Goal: Task Accomplishment & Management: Manage account settings

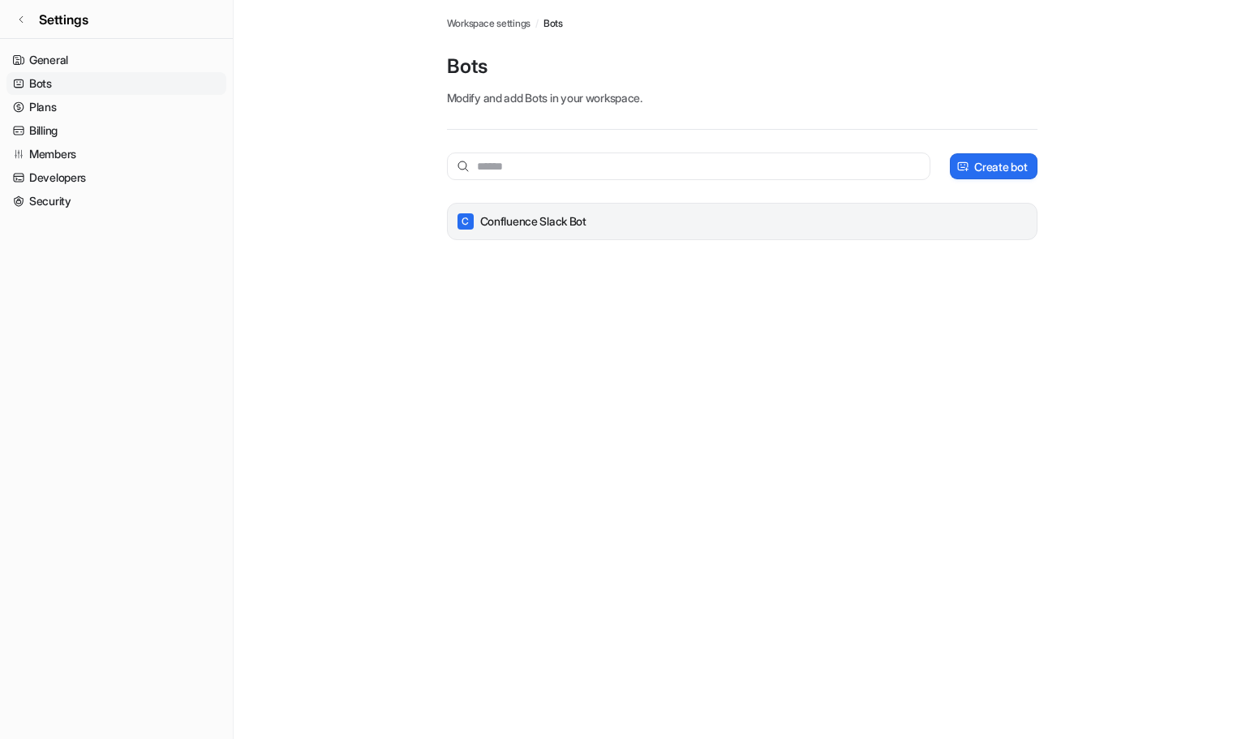
click at [563, 221] on p "Confluence Slack Bot" at bounding box center [533, 221] width 106 height 16
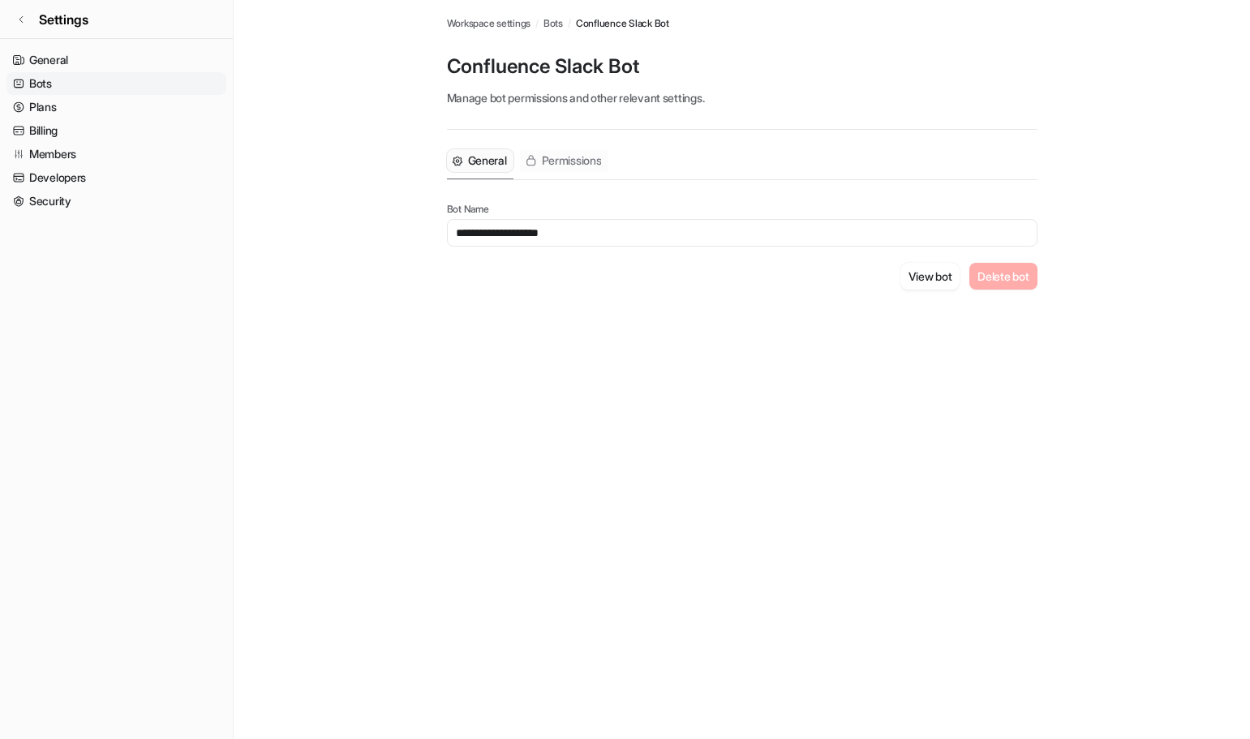
click at [582, 164] on span "Permissions" at bounding box center [572, 160] width 60 height 16
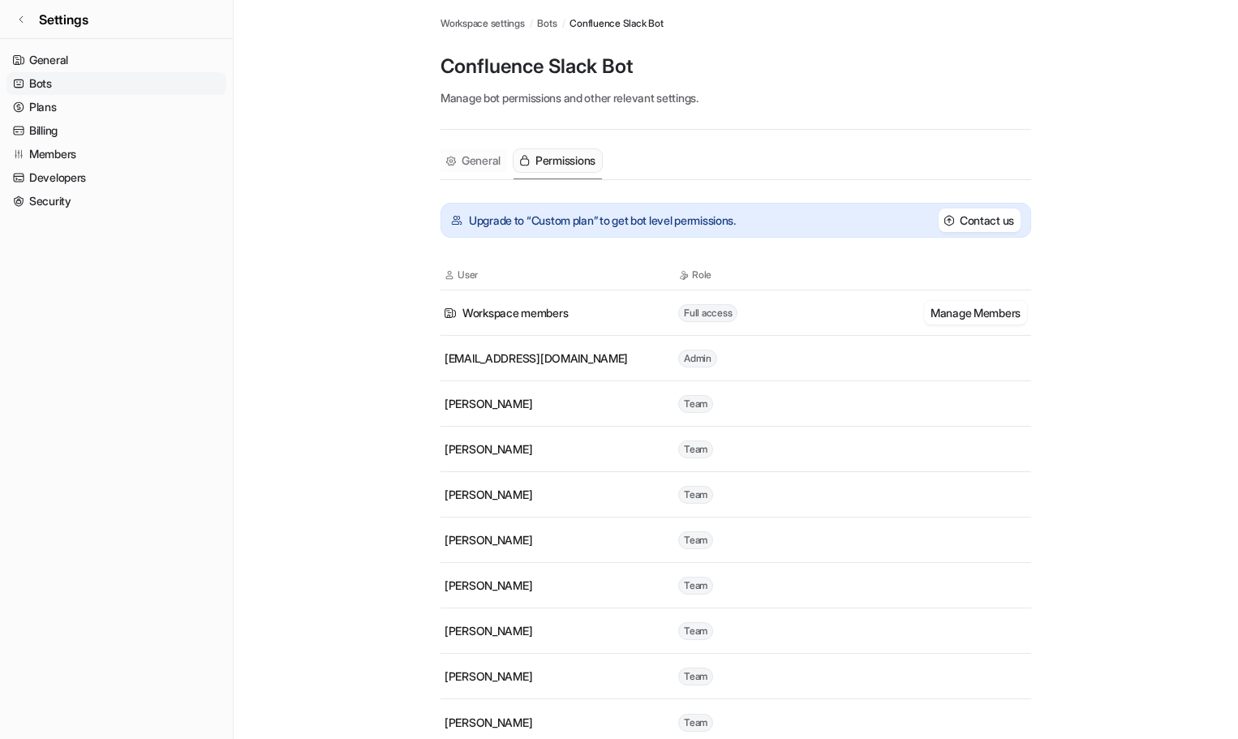
click at [475, 165] on span "General" at bounding box center [480, 160] width 39 height 16
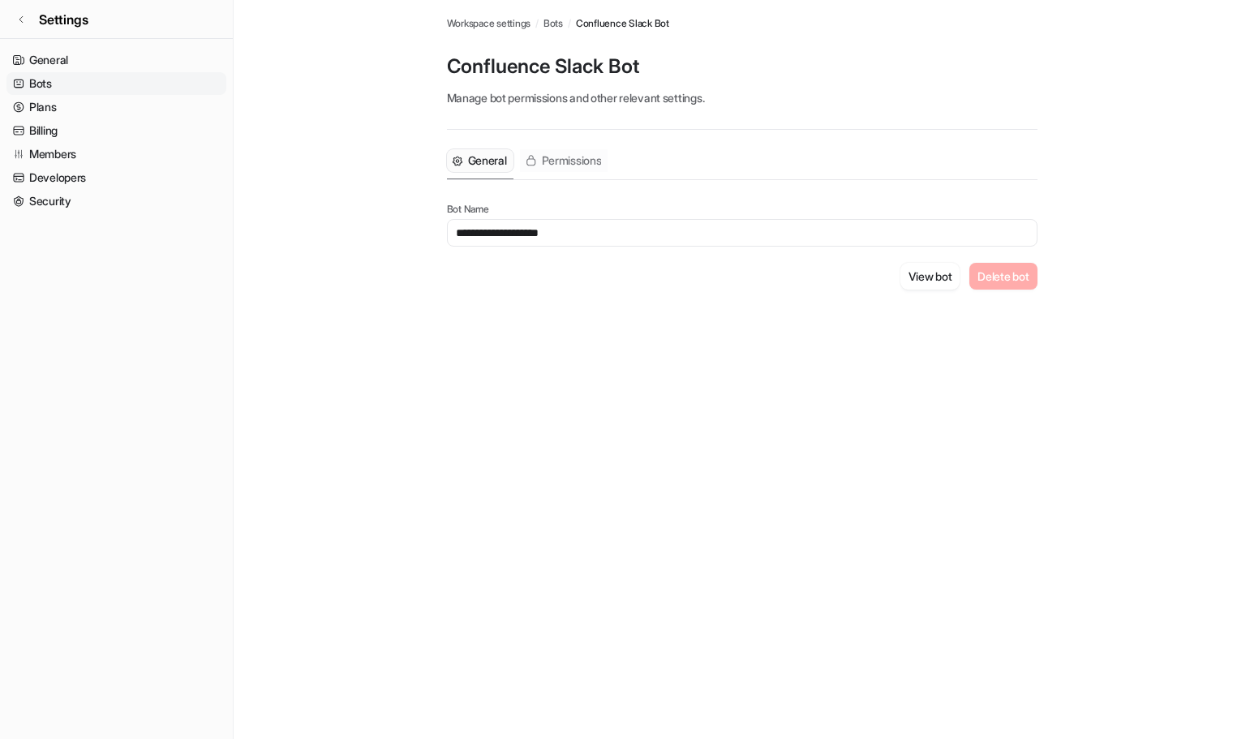
click at [545, 163] on span "Permissions" at bounding box center [572, 160] width 60 height 16
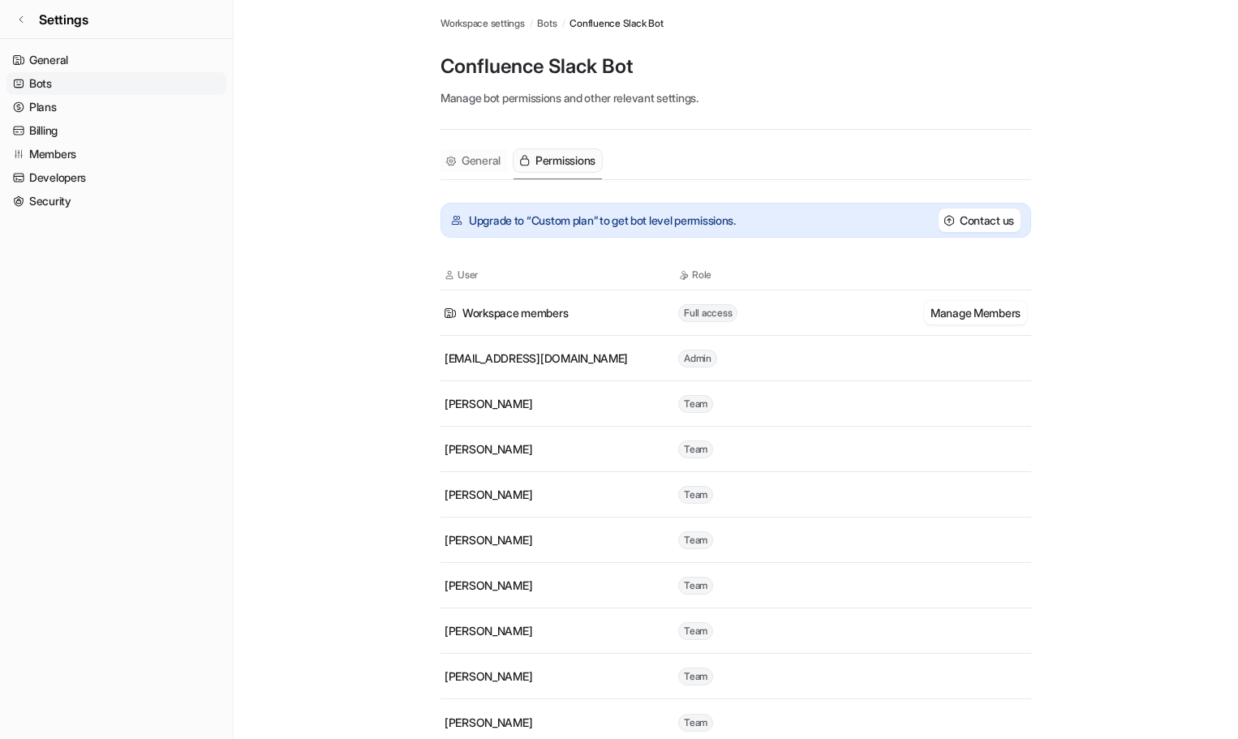
click at [495, 165] on span "General" at bounding box center [480, 160] width 39 height 16
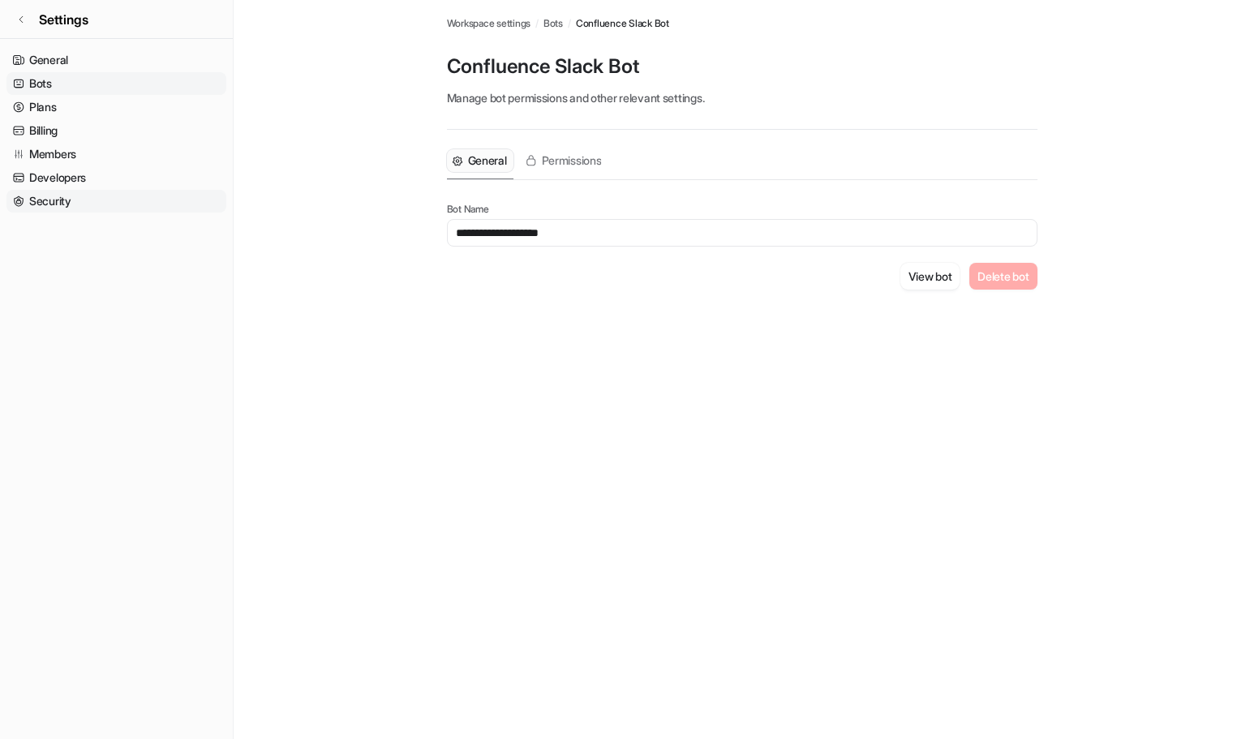
click at [52, 199] on link "Security" at bounding box center [116, 201] width 220 height 23
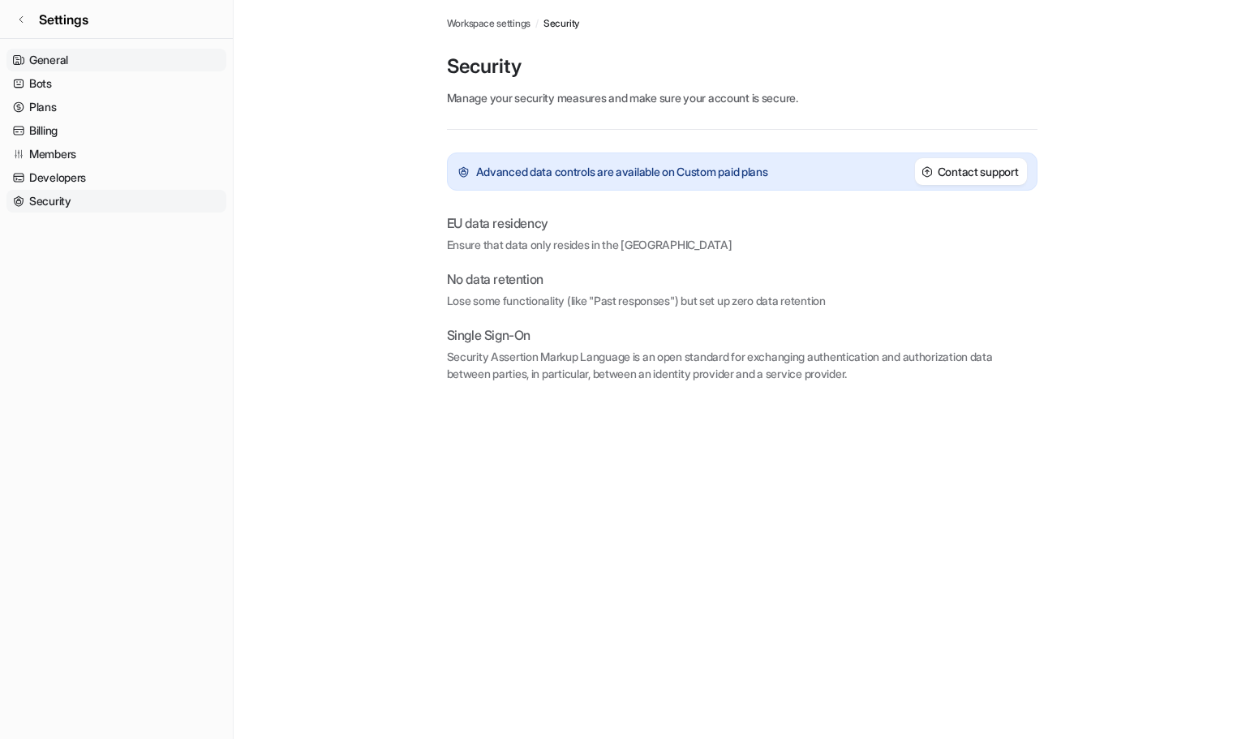
click at [71, 58] on link "General" at bounding box center [116, 60] width 220 height 23
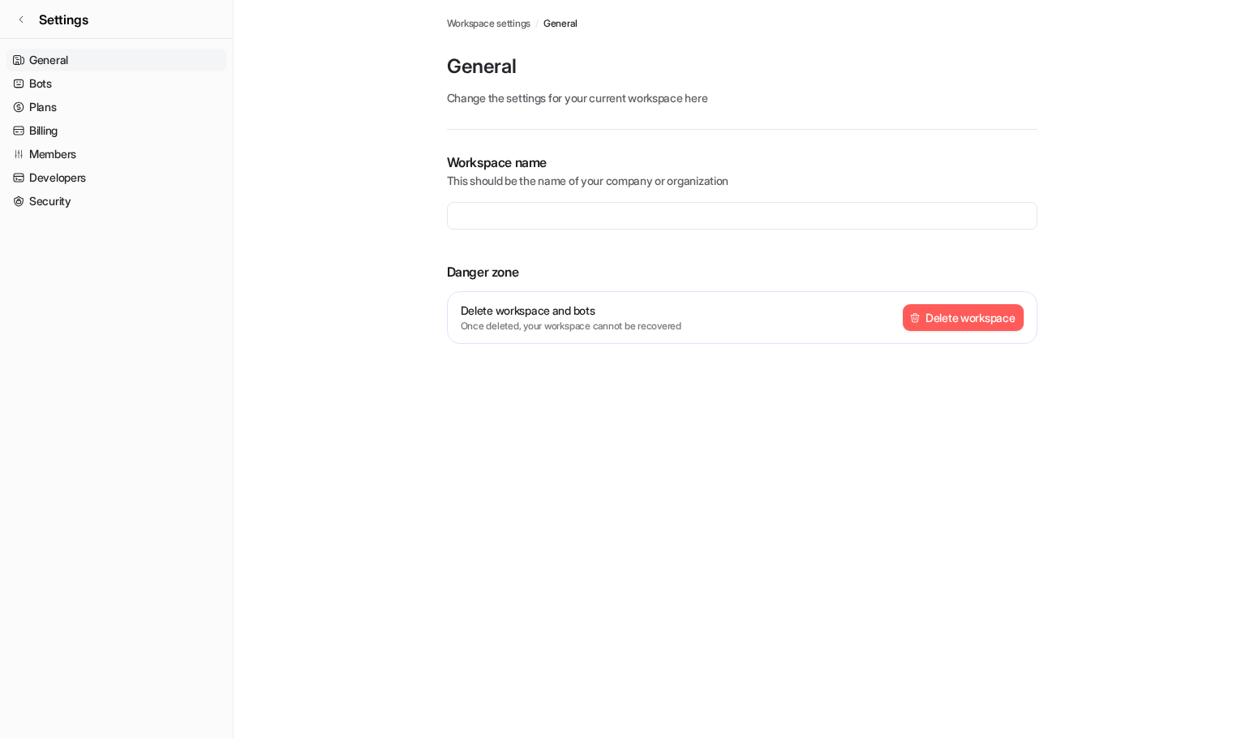
type input "**********"
click at [62, 78] on link "Bots" at bounding box center [116, 83] width 220 height 23
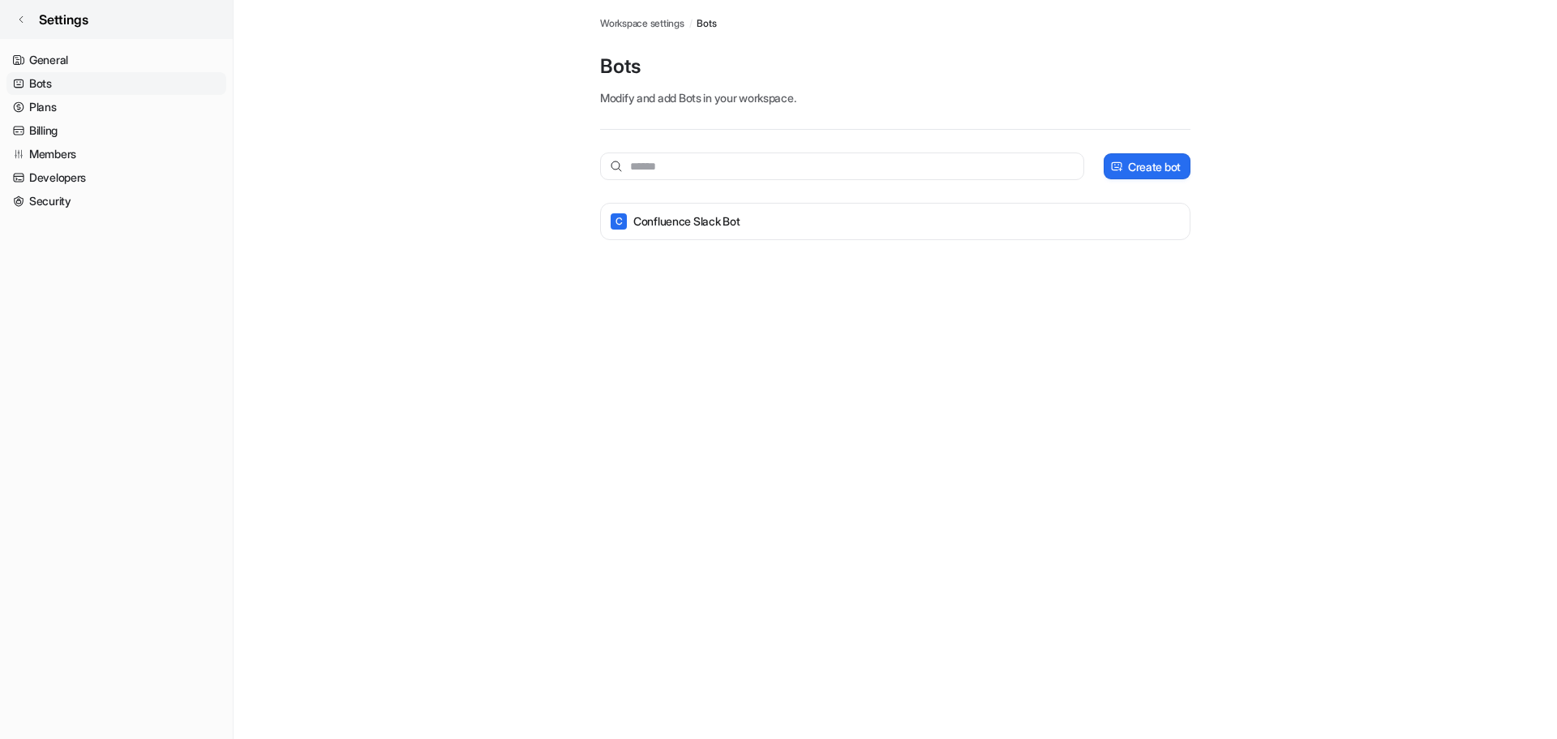
click at [28, 21] on link "Settings" at bounding box center [116, 19] width 233 height 39
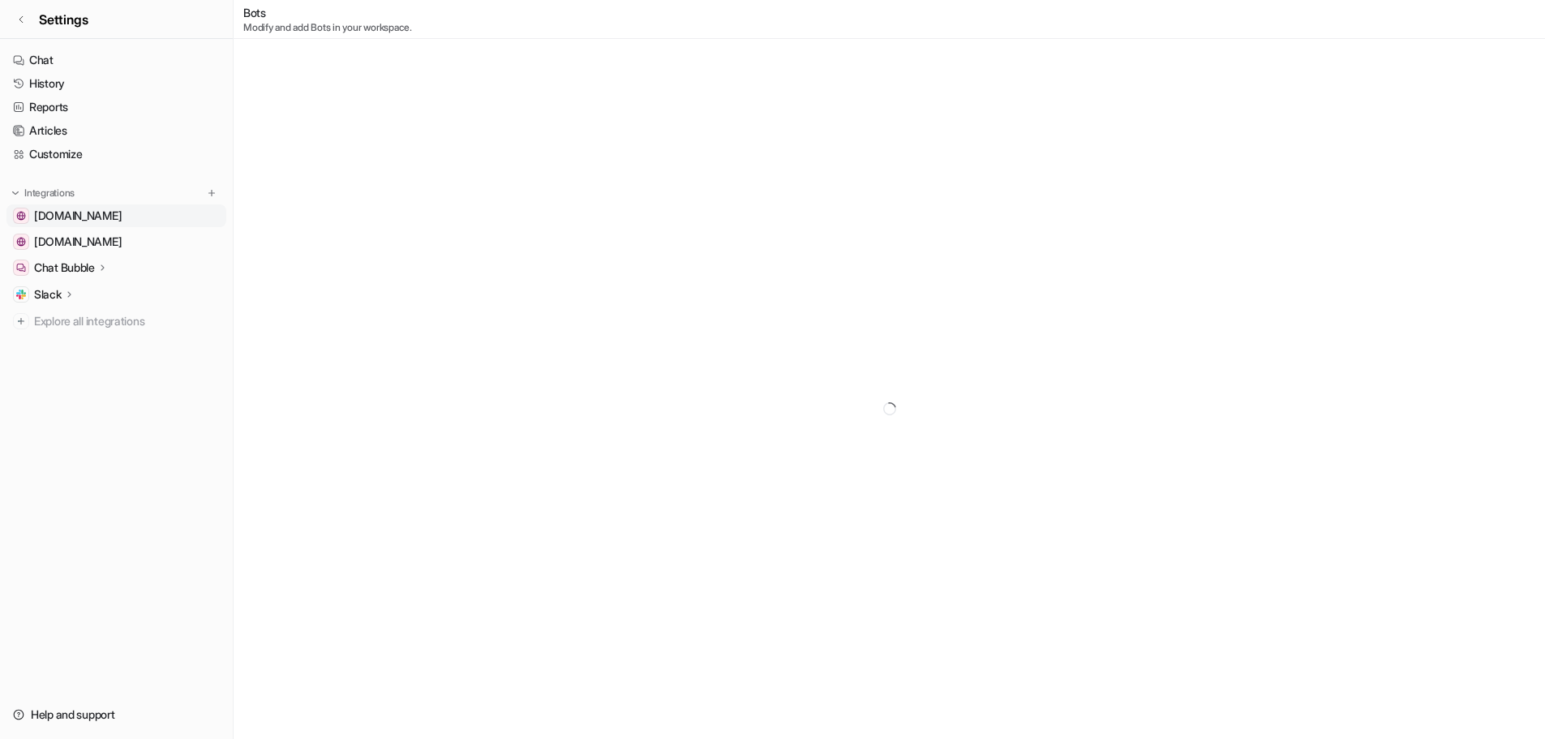
click at [122, 218] on span "confluence.atl.finanzcheck.de" at bounding box center [78, 216] width 88 height 16
click at [104, 214] on span "confluence.atl.finanzcheck.de" at bounding box center [78, 216] width 88 height 16
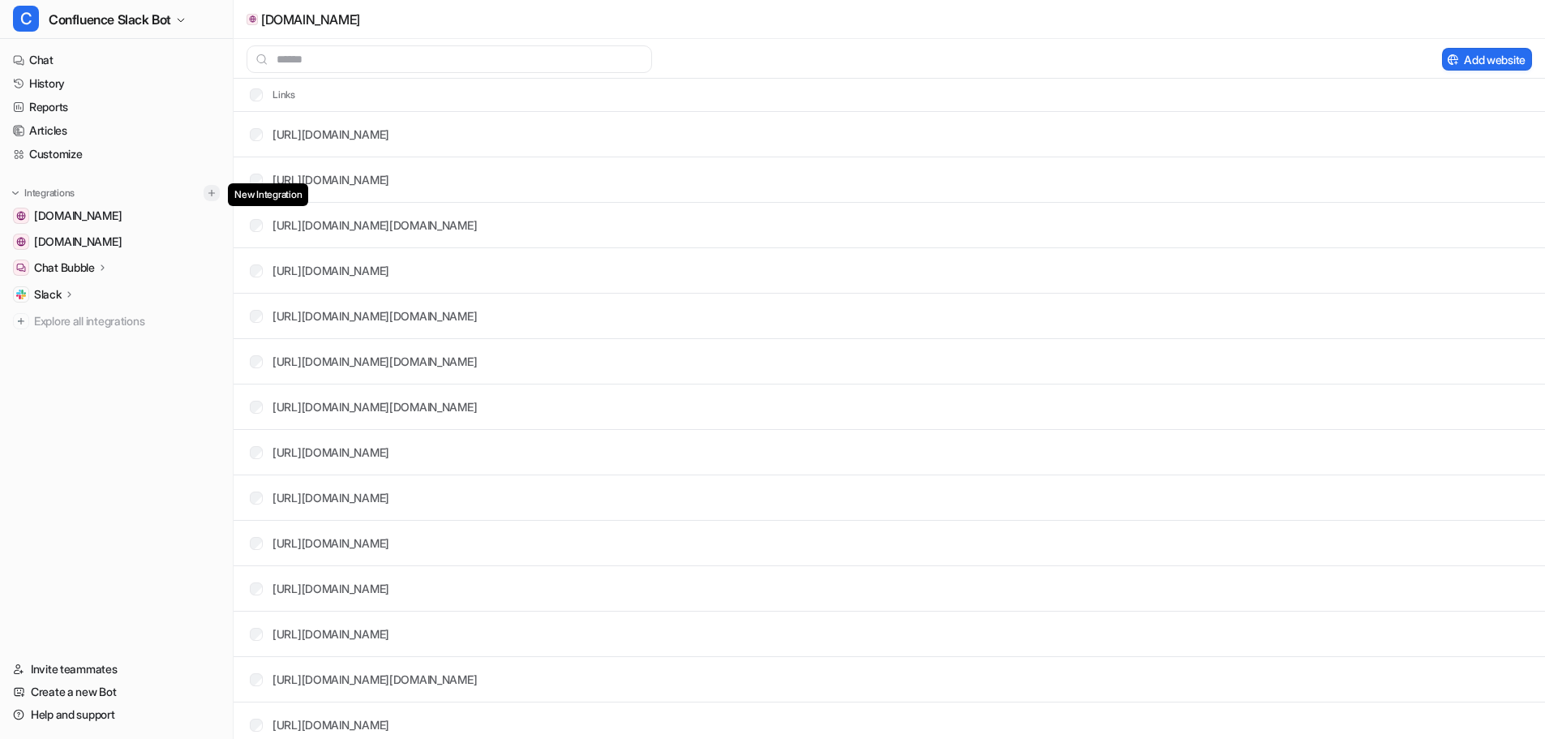
click at [213, 195] on img at bounding box center [211, 192] width 11 height 11
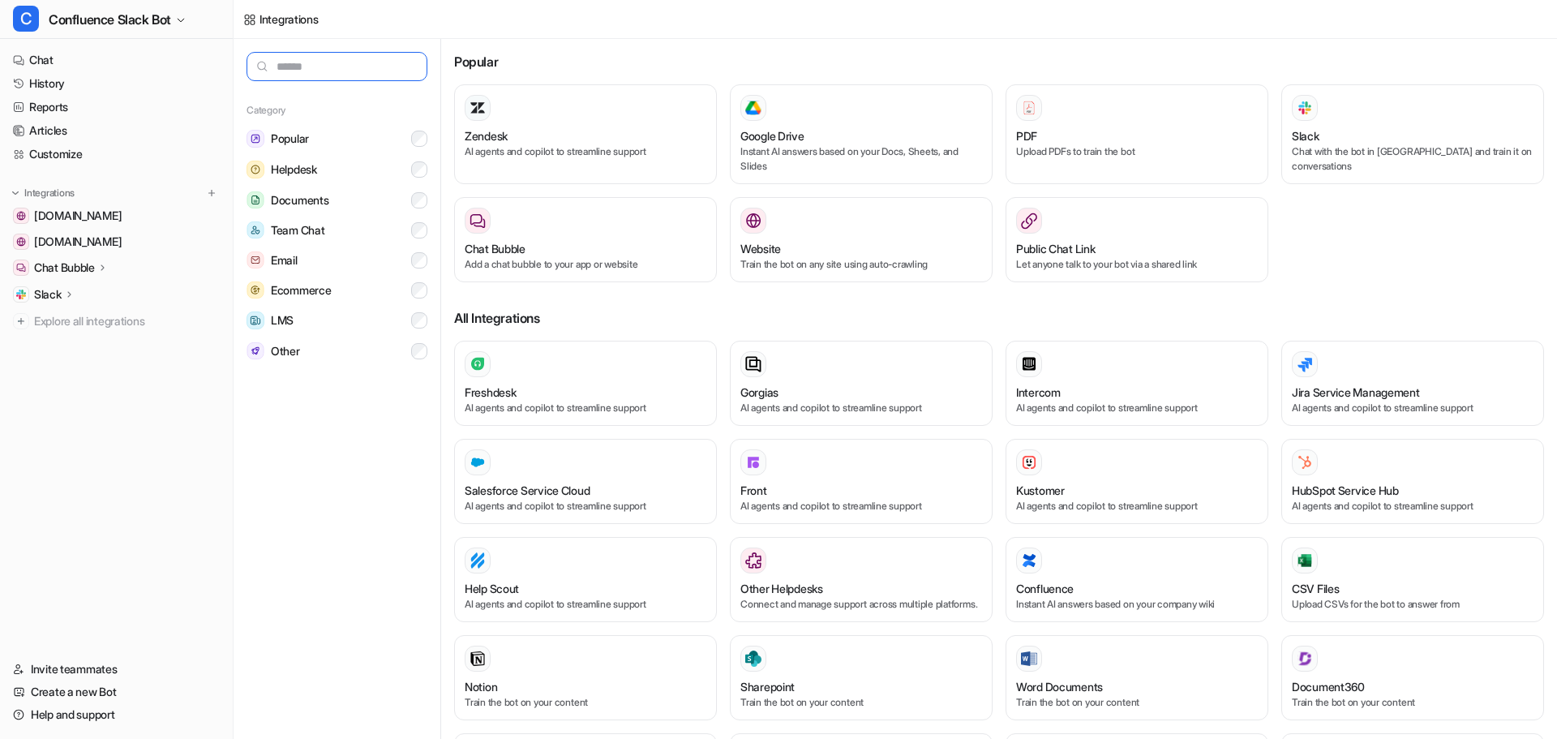
click at [331, 62] on input "text" at bounding box center [337, 66] width 181 height 29
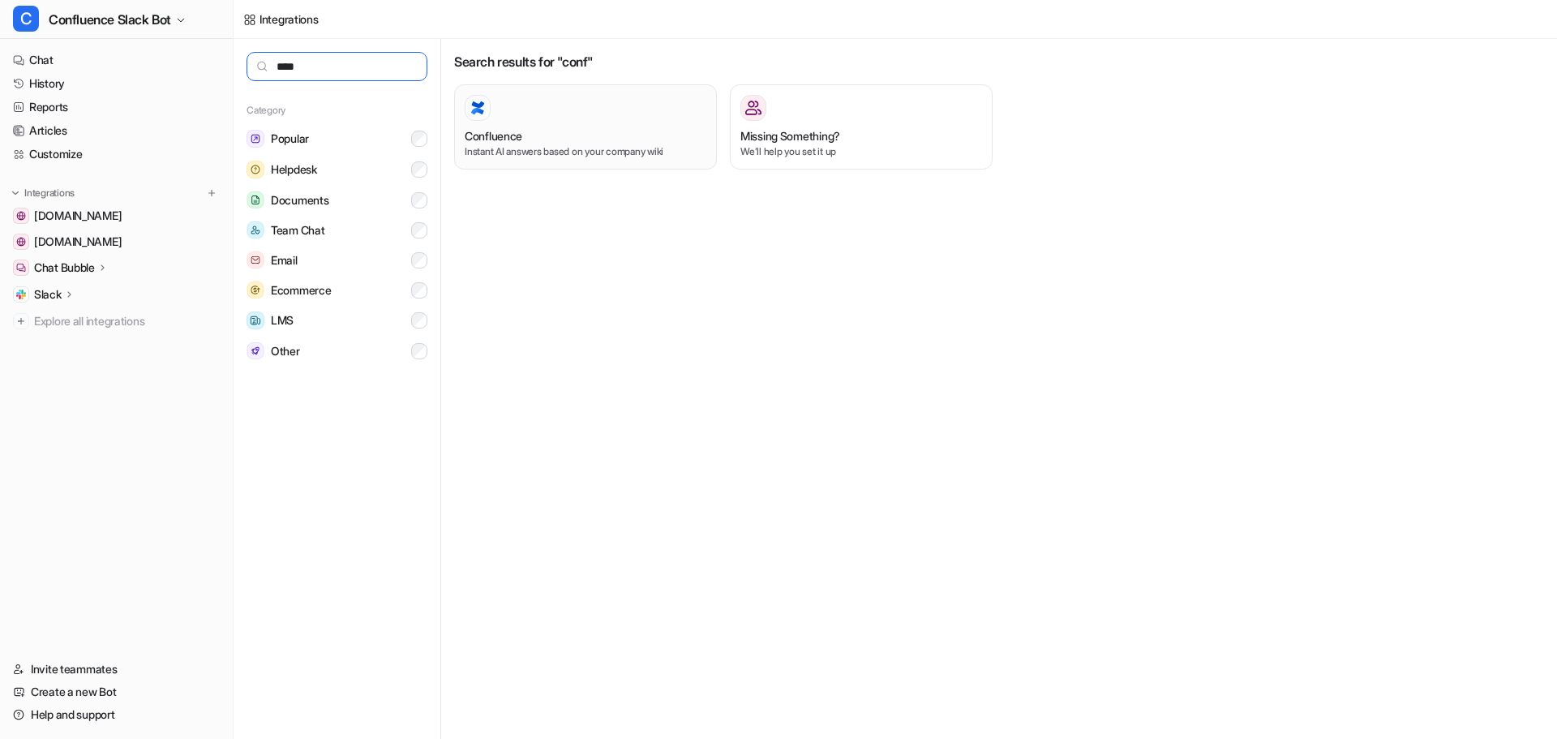
type input "****"
click at [554, 121] on div "Confluence Instant AI answers based on your company wiki" at bounding box center [586, 127] width 242 height 64
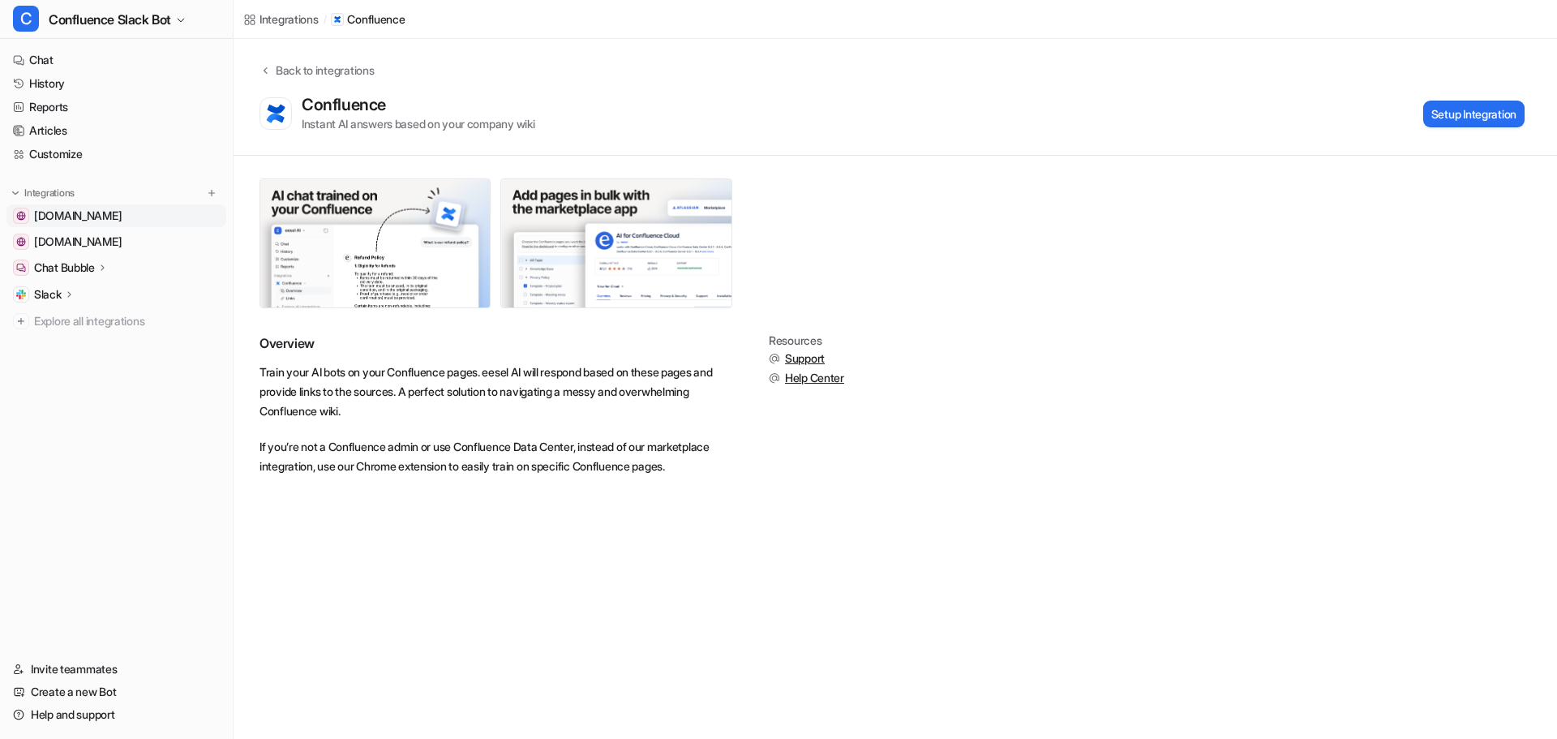
click at [122, 221] on span "confluence.atl.finanzcheck.de" at bounding box center [78, 216] width 88 height 16
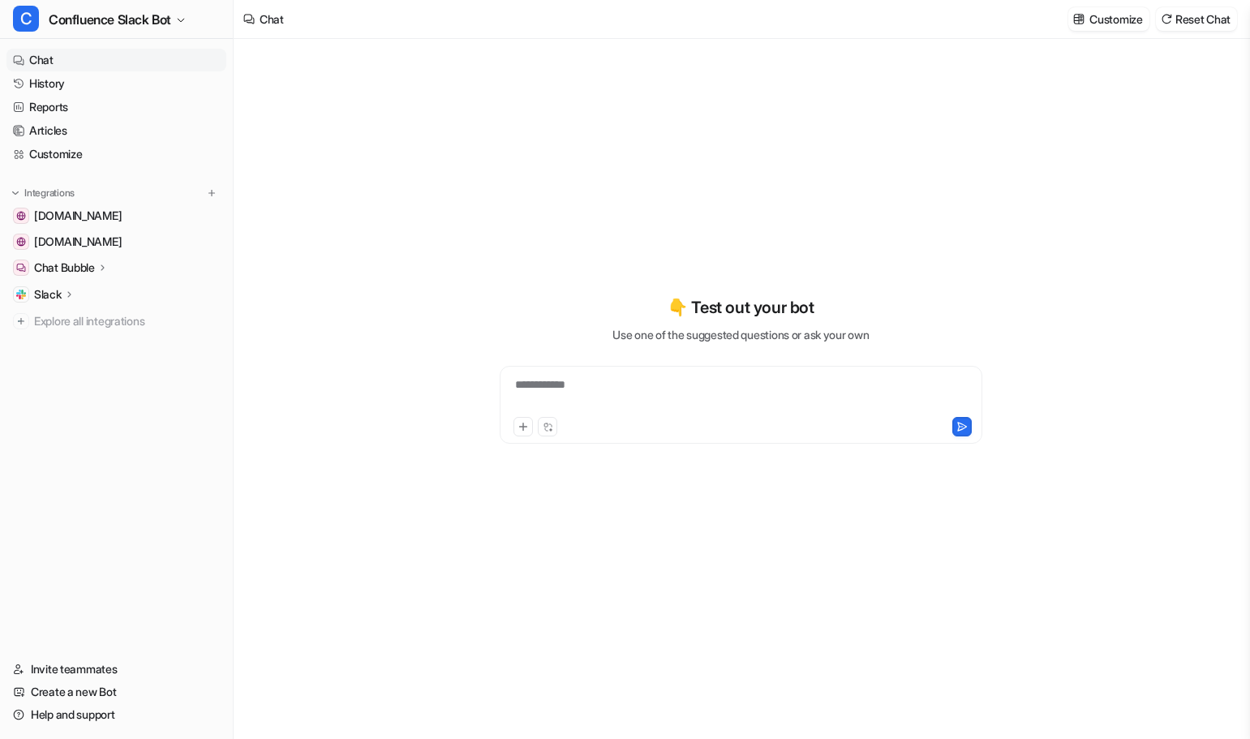
type textarea "**********"
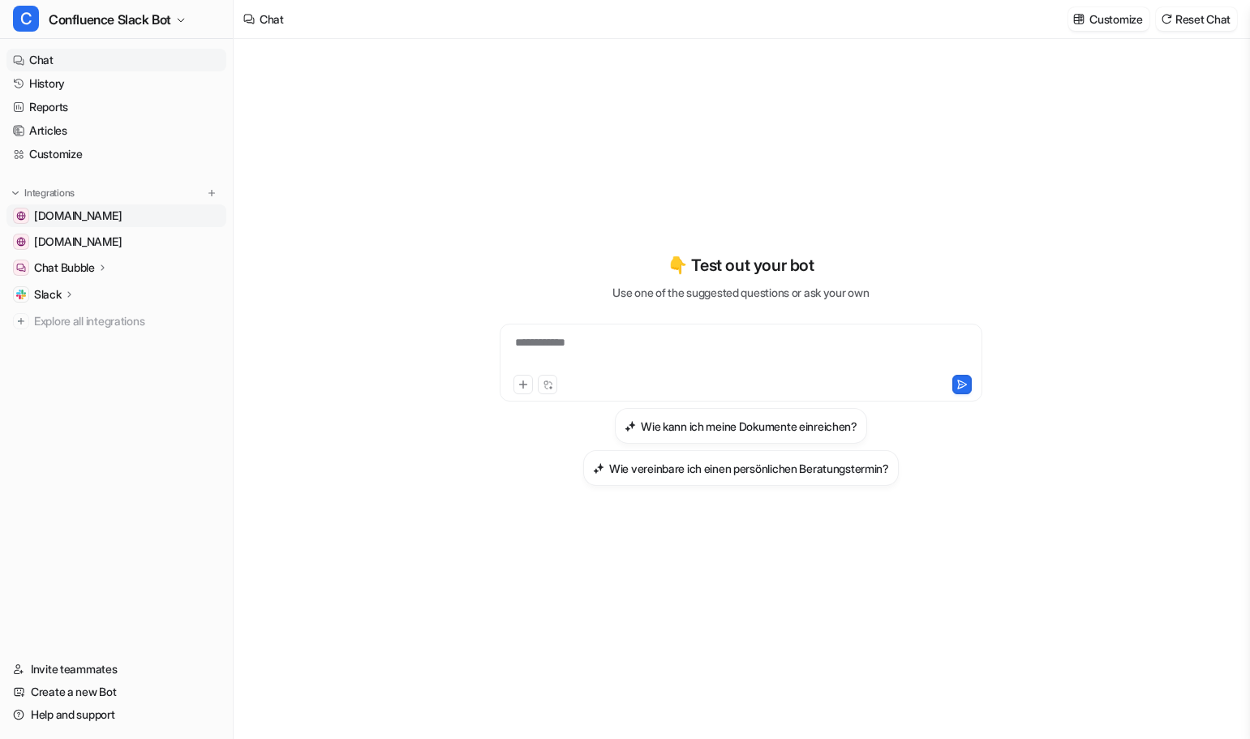
click at [122, 221] on span "confluence.atl.finanzcheck.de" at bounding box center [78, 216] width 88 height 16
